Goal: Information Seeking & Learning: Learn about a topic

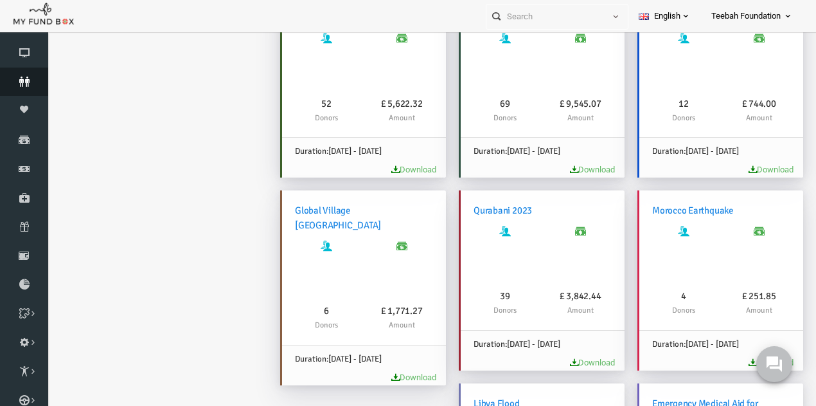
click at [35, 87] on link "Donors" at bounding box center [24, 81] width 48 height 28
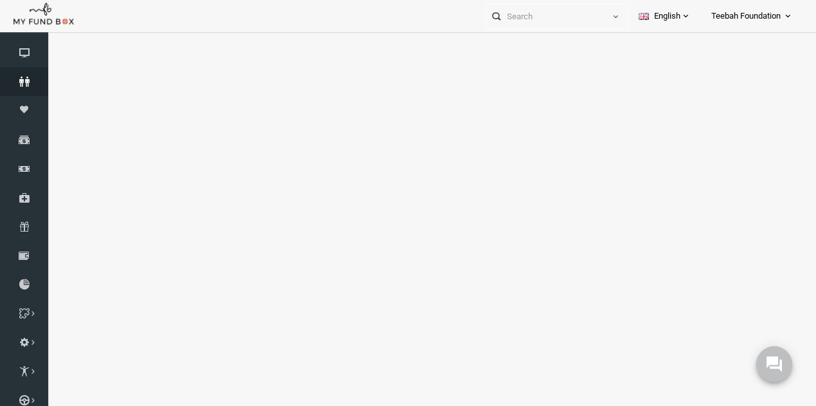
select select "100"
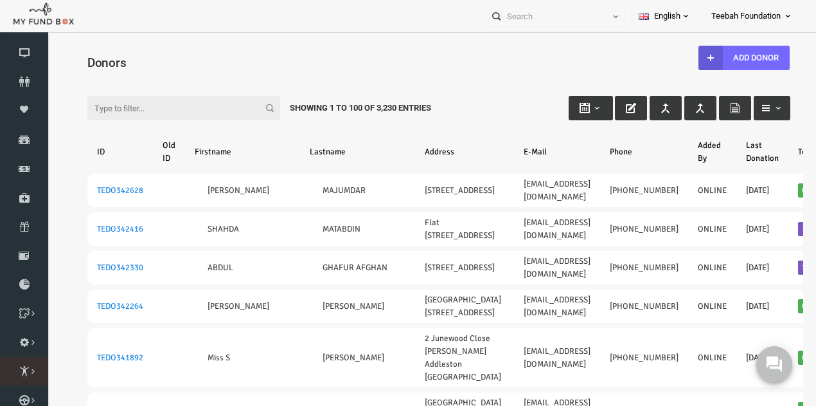
click at [0, 0] on icon at bounding box center [0, 0] width 0 height 0
click at [89, 365] on div "Please Wait..!" at bounding box center [408, 203] width 816 height 406
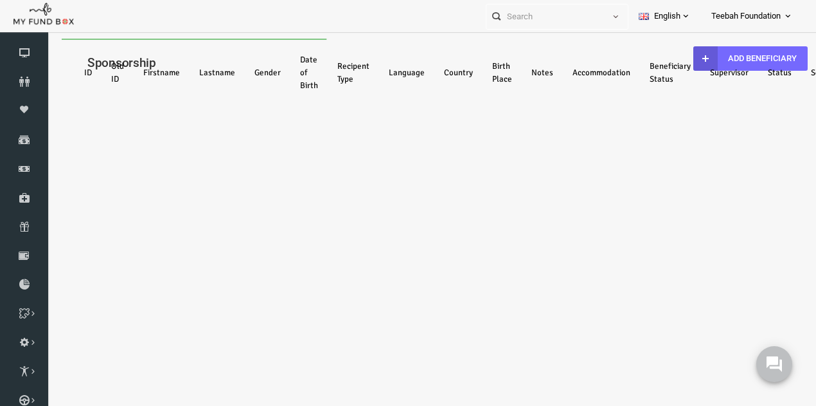
select select "100"
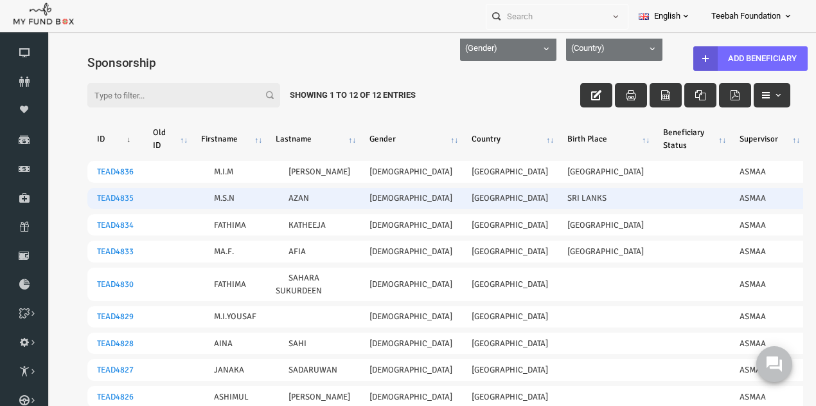
click at [788, 209] on td "Active" at bounding box center [817, 198] width 59 height 21
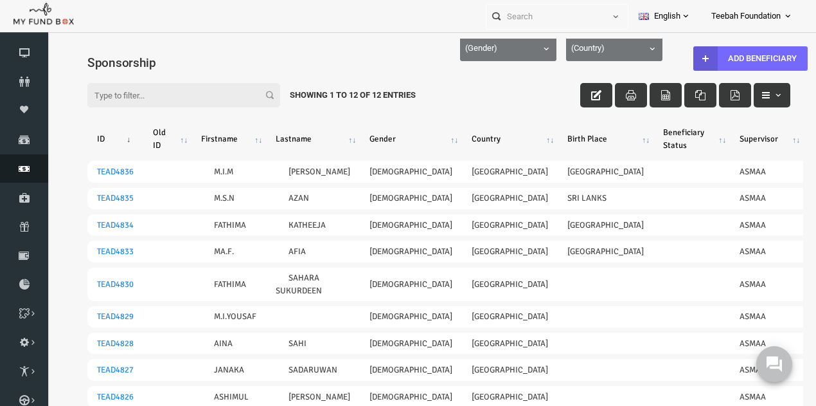
click at [0, 0] on span "Finance" at bounding box center [0, 0] width 0 height 0
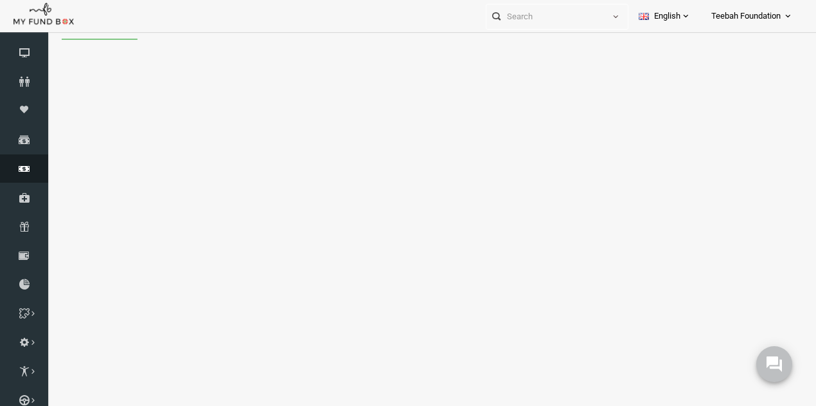
select select "100"
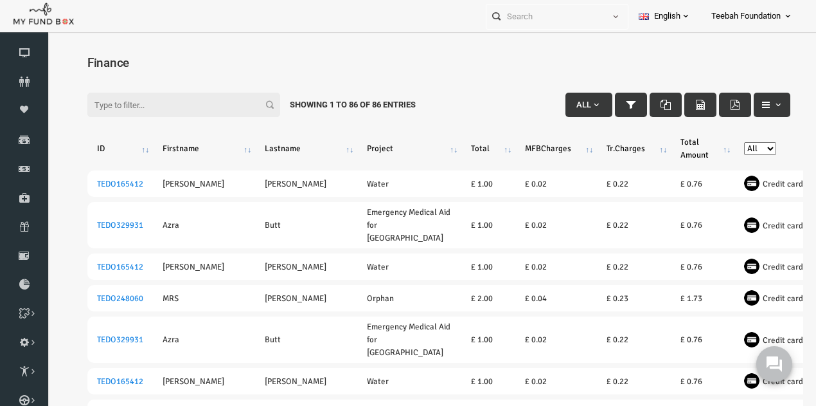
click at [62, 45] on div "Finance [DATE] to [DATE] Transaction Date Payment Date Transaction Date" at bounding box center [422, 69] width 729 height 60
click at [32, 47] on link "Dashboard" at bounding box center [24, 53] width 48 height 28
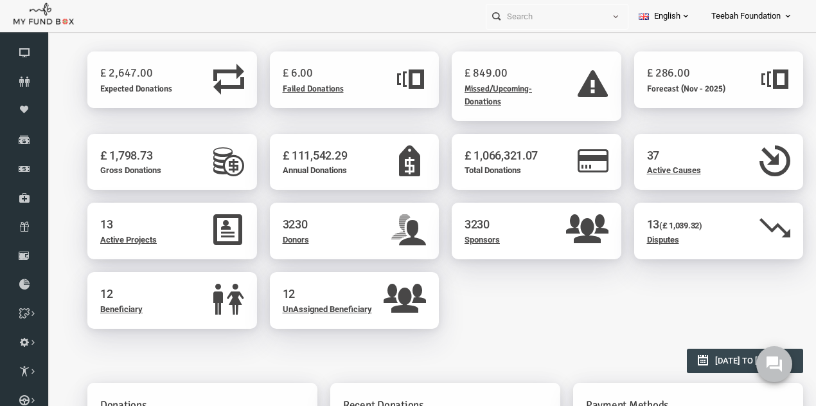
click at [485, 239] on div "3230 Sponsors" at bounding box center [521, 230] width 170 height 57
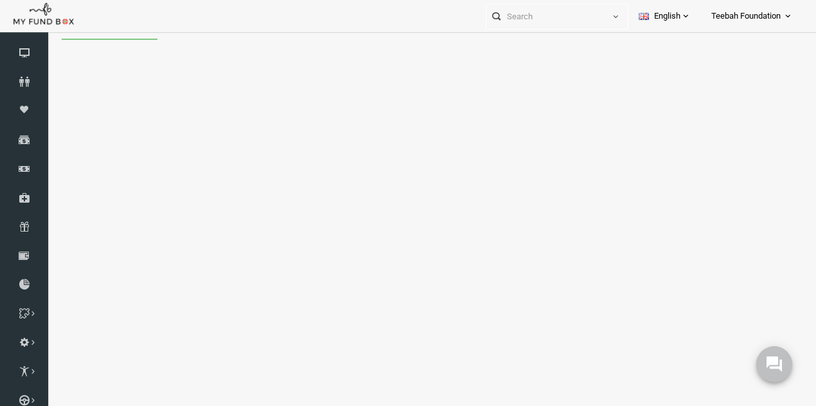
select select "100"
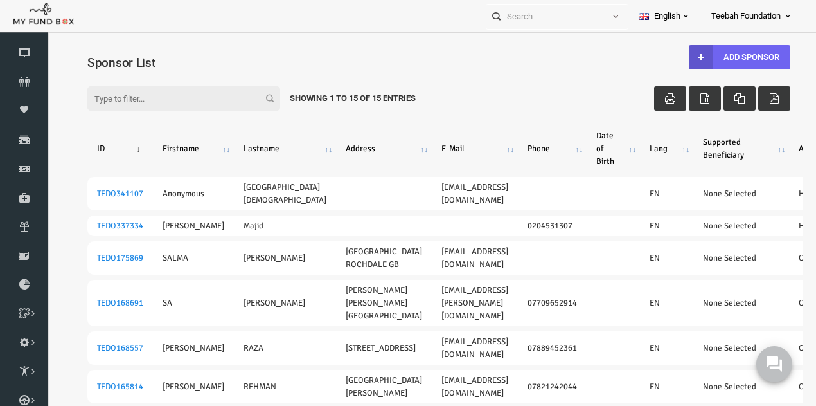
click at [733, 60] on link "Add Sponsor" at bounding box center [724, 57] width 102 height 24
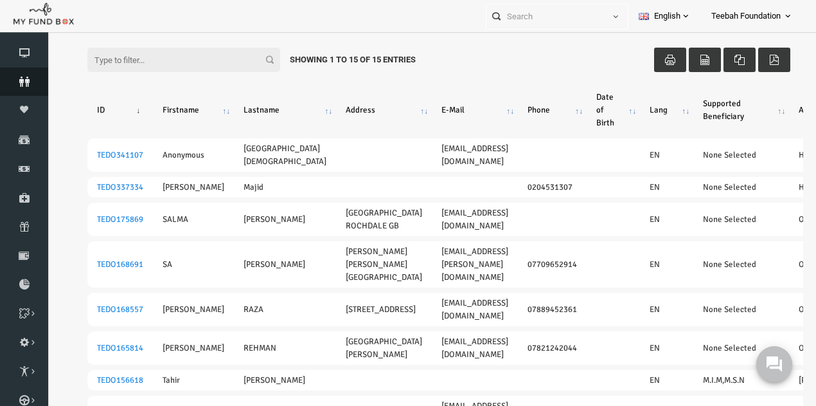
click at [0, 0] on span "Donors" at bounding box center [0, 0] width 0 height 0
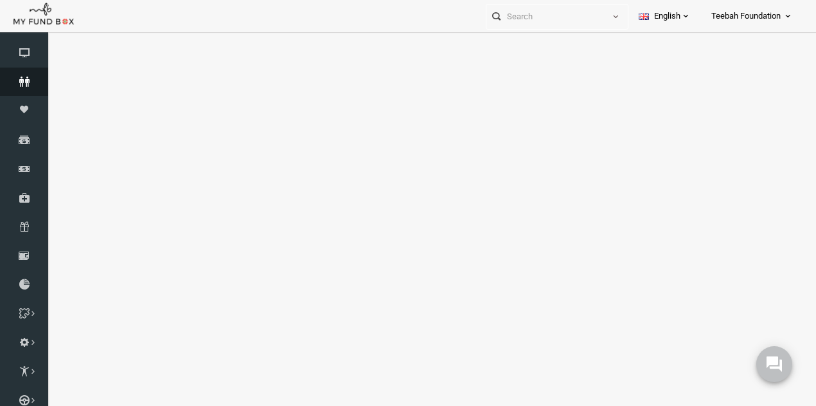
select select "100"
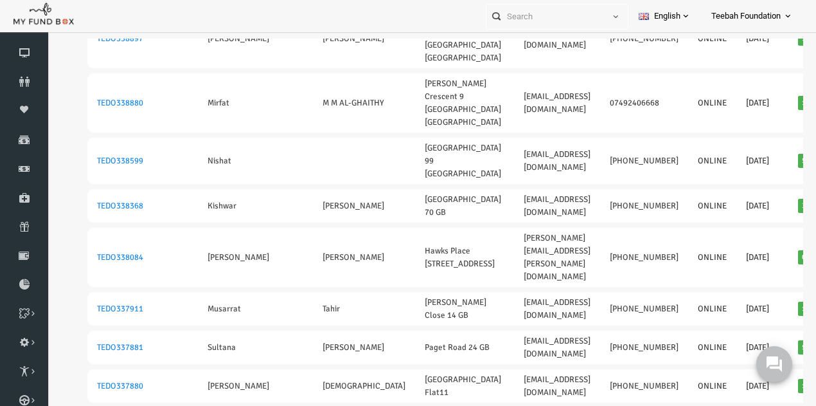
scroll to position [1972, 0]
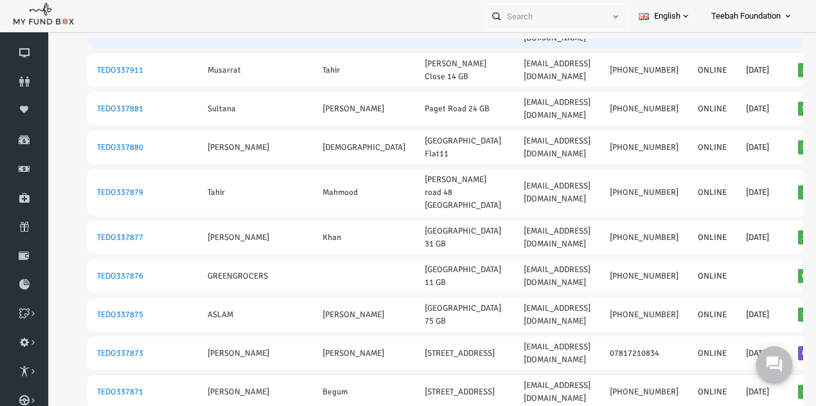
click at [143, 48] on td at bounding box center [153, 18] width 32 height 59
click at [112, 24] on link "TEDO338084" at bounding box center [104, 18] width 46 height 10
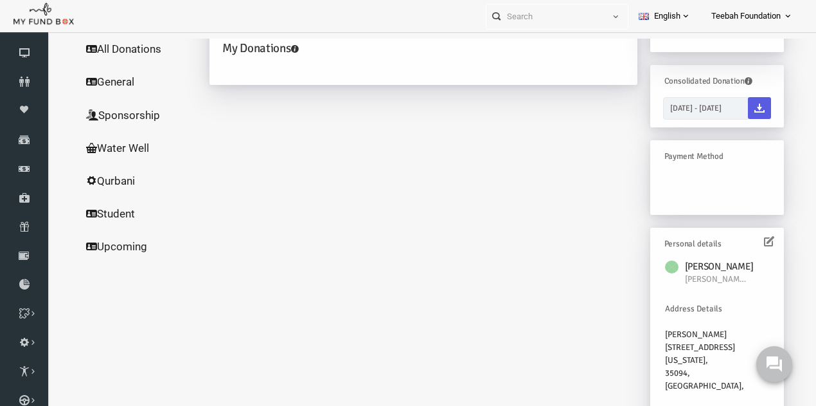
scroll to position [0, 0]
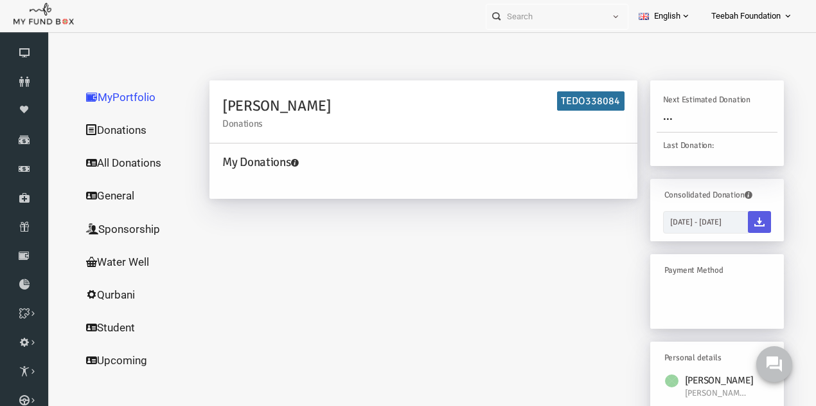
click at [103, 123] on link "Donations" at bounding box center [122, 129] width 129 height 33
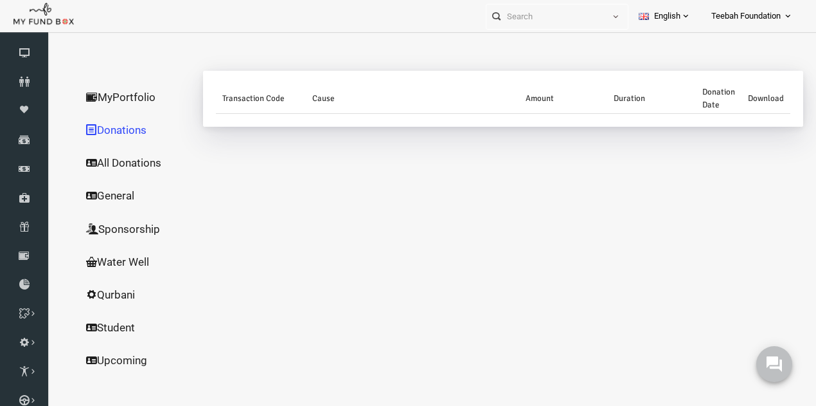
click at [115, 156] on link "All Donations" at bounding box center [122, 162] width 129 height 33
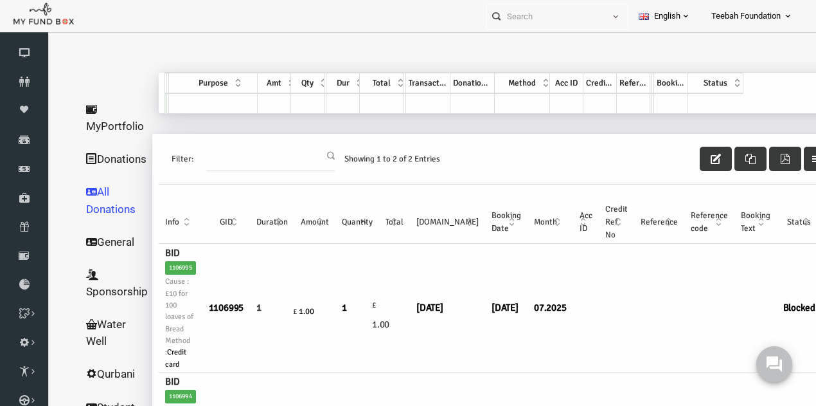
click at [100, 258] on link "General" at bounding box center [100, 241] width 84 height 33
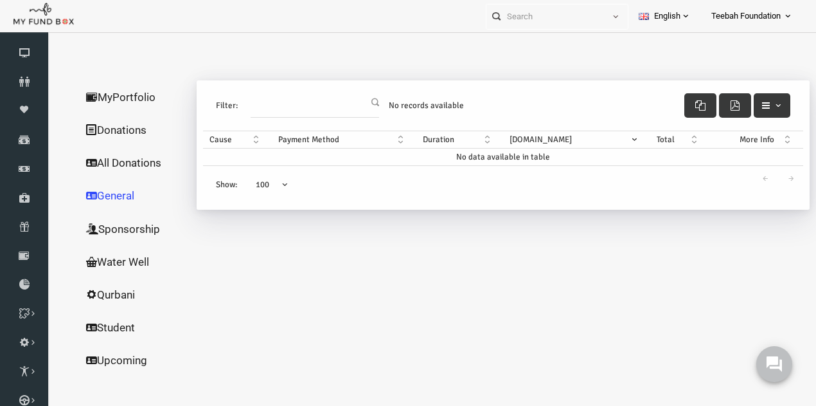
click at [109, 225] on link "Sponsorship" at bounding box center [122, 228] width 129 height 33
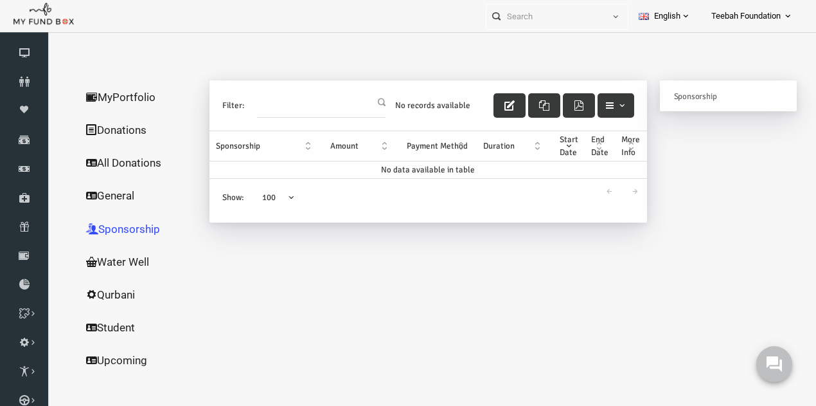
click at [111, 255] on link "Water Well" at bounding box center [122, 261] width 129 height 33
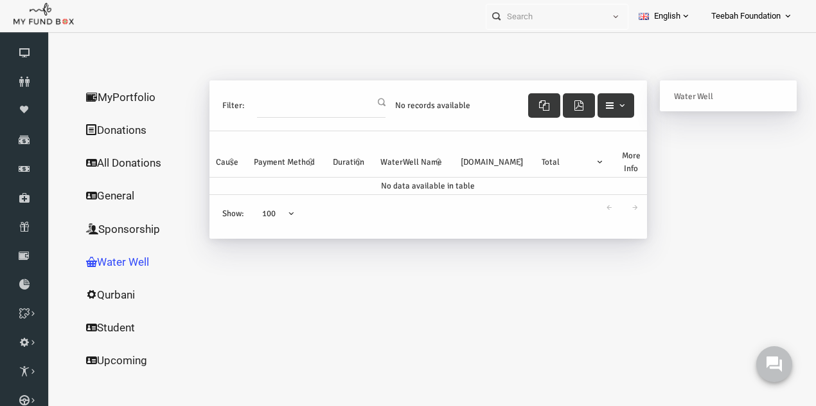
click at [116, 287] on link "Qurbani" at bounding box center [122, 294] width 129 height 33
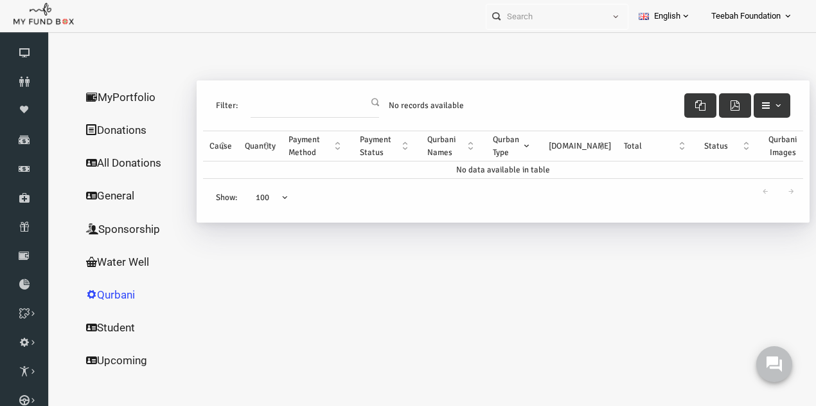
click at [87, 330] on link "Student" at bounding box center [122, 326] width 129 height 33
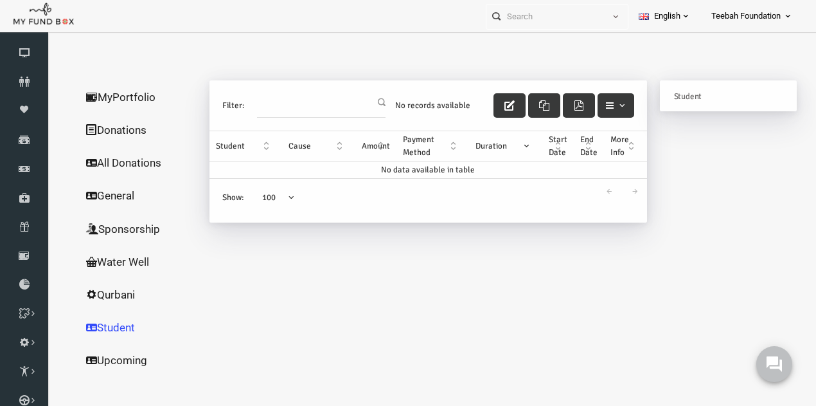
click at [112, 352] on link "Upcoming" at bounding box center [122, 359] width 129 height 33
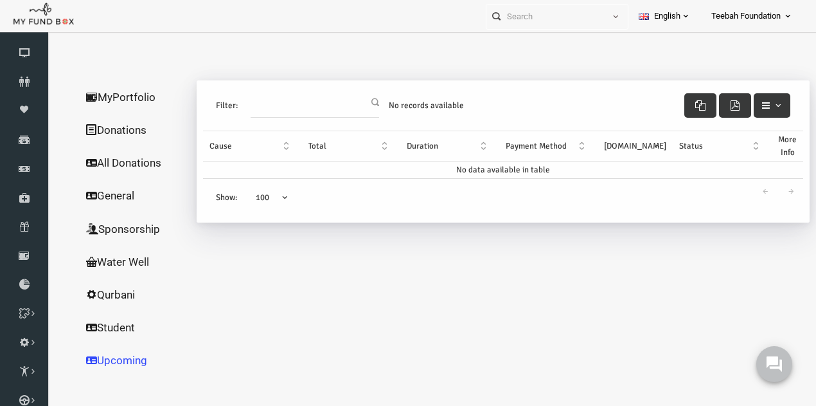
click at [109, 330] on link "Student" at bounding box center [122, 326] width 129 height 33
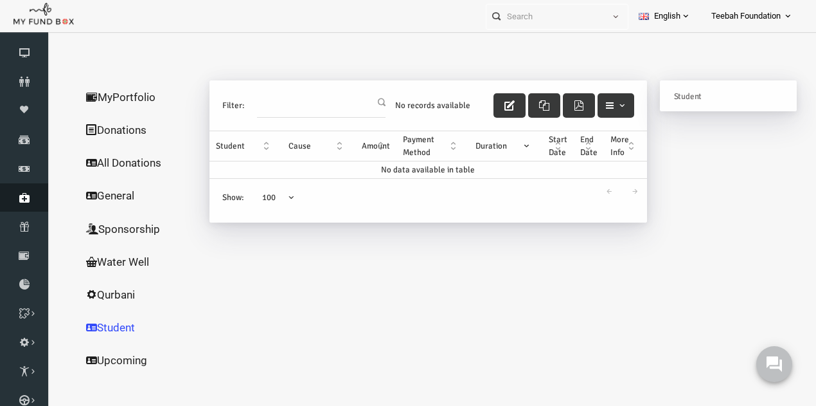
click at [0, 0] on span "GiftAid" at bounding box center [0, 0] width 0 height 0
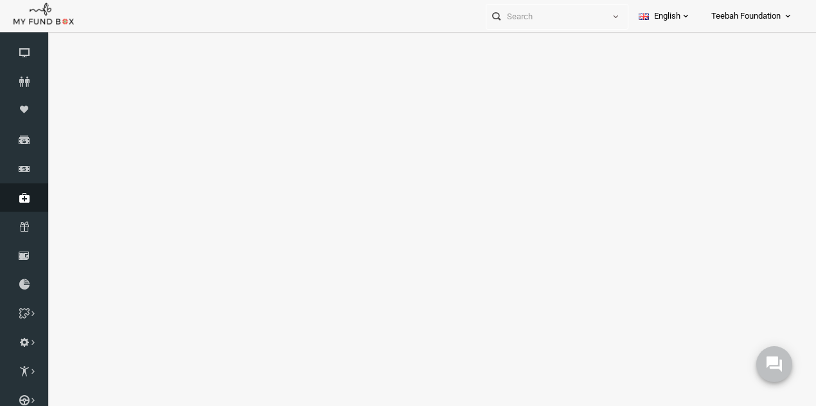
select select "100"
